Goal: Check status: Check status

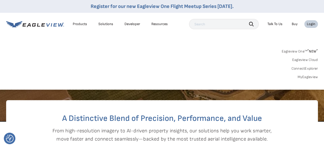
click at [312, 77] on link "MyEagleview" at bounding box center [307, 77] width 20 height 5
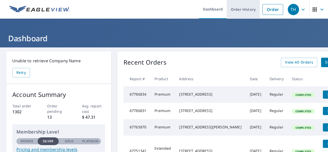
click at [243, 10] on link "Order History" at bounding box center [243, 9] width 33 height 19
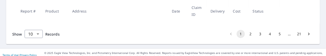
scroll to position [288, 0]
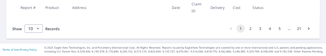
click at [246, 28] on button "2" at bounding box center [250, 29] width 8 height 8
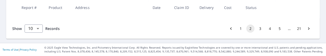
scroll to position [282, 0]
click at [256, 33] on button "3" at bounding box center [260, 29] width 8 height 8
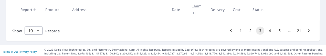
scroll to position [302, 0]
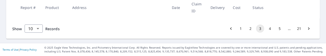
click at [266, 29] on button "4" at bounding box center [270, 29] width 8 height 8
click at [276, 29] on button "5" at bounding box center [280, 29] width 8 height 8
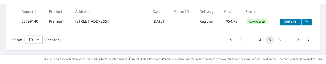
scroll to position [264, 0]
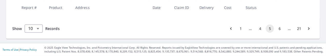
click at [202, 39] on div "Show 10 10 ​ Records 1 … 4 5 6 … 21" at bounding box center [163, 28] width 314 height 20
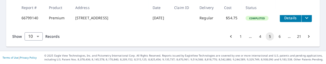
scroll to position [282, 0]
click at [276, 37] on button "6" at bounding box center [280, 36] width 8 height 8
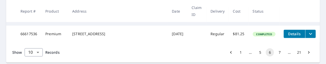
scroll to position [276, 0]
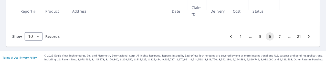
click at [276, 40] on button "7" at bounding box center [280, 36] width 8 height 8
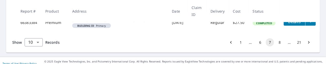
scroll to position [282, 0]
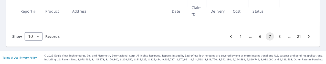
click at [276, 40] on button "8" at bounding box center [280, 36] width 8 height 8
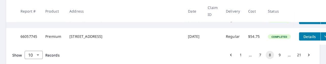
scroll to position [256, 0]
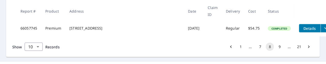
drag, startPoint x: 276, startPoint y: 52, endPoint x: 272, endPoint y: 50, distance: 4.5
click at [276, 51] on button "9" at bounding box center [280, 47] width 8 height 8
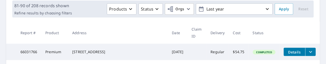
scroll to position [102, 0]
